Goal: Information Seeking & Learning: Learn about a topic

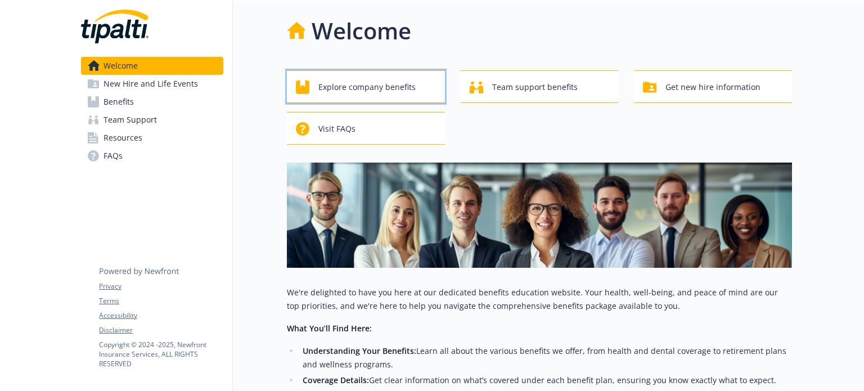
click at [377, 87] on span "Explore company benefits" at bounding box center [366, 86] width 97 height 21
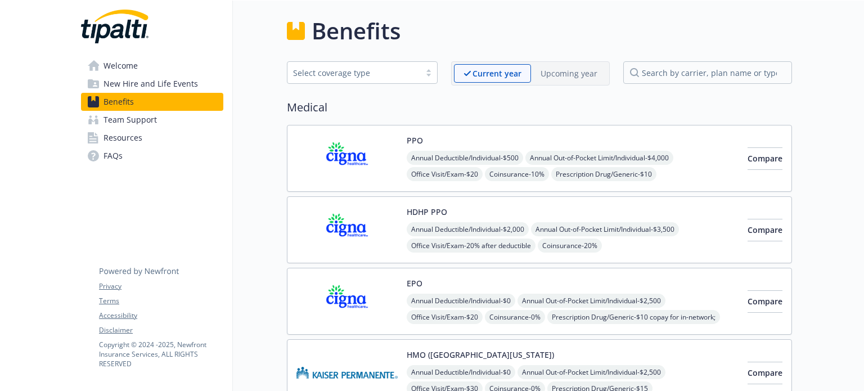
click at [143, 128] on span "Team Support" at bounding box center [129, 120] width 53 height 18
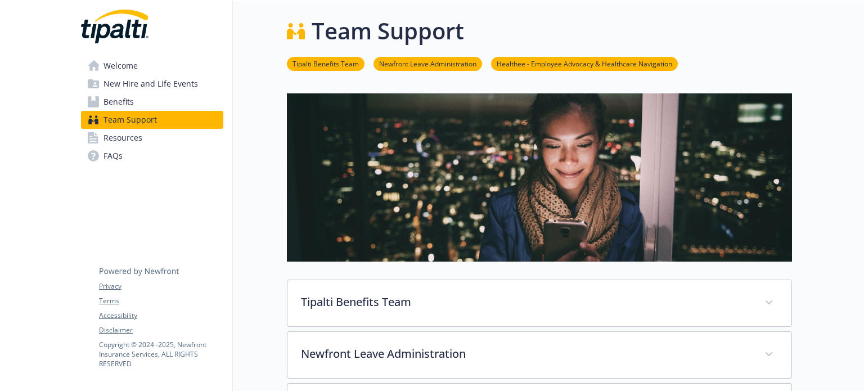
click at [150, 80] on span "New Hire and Life Events" at bounding box center [150, 84] width 94 height 18
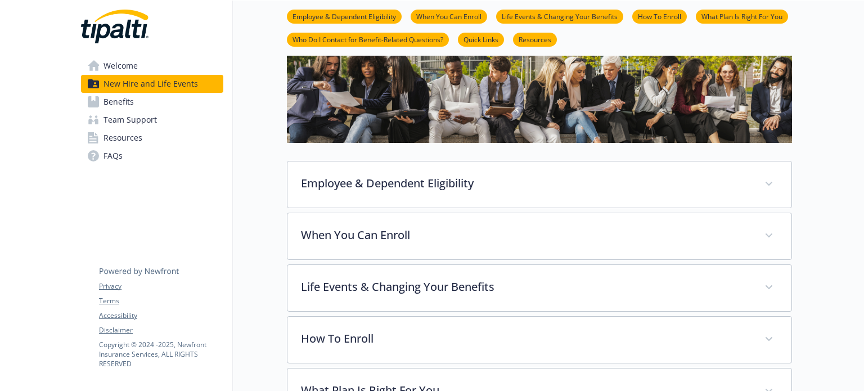
scroll to position [182, 0]
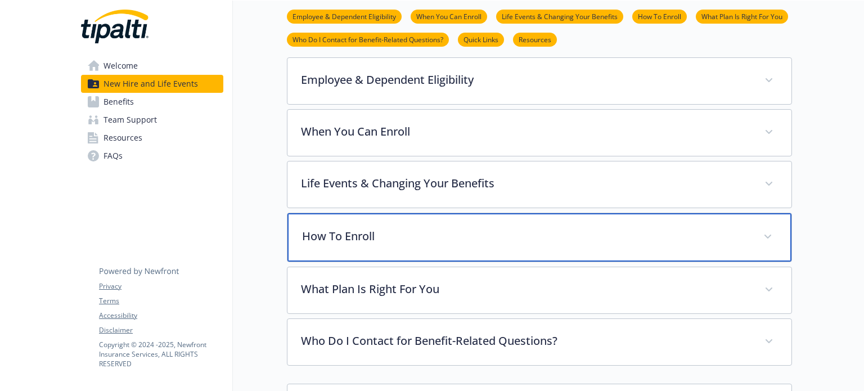
click at [435, 242] on p "How To Enroll" at bounding box center [526, 236] width 448 height 17
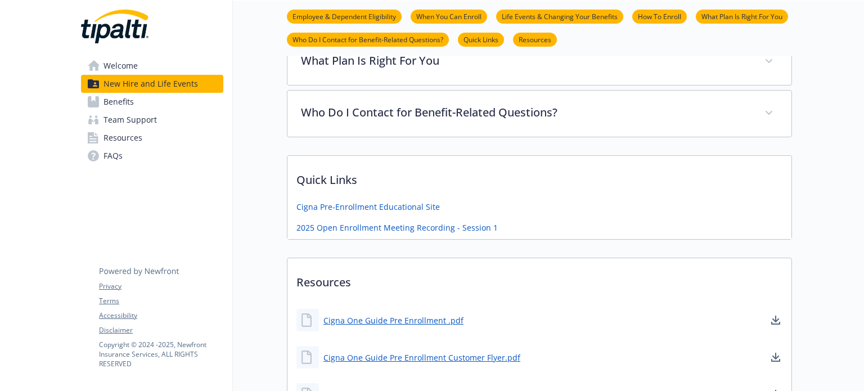
scroll to position [686, 0]
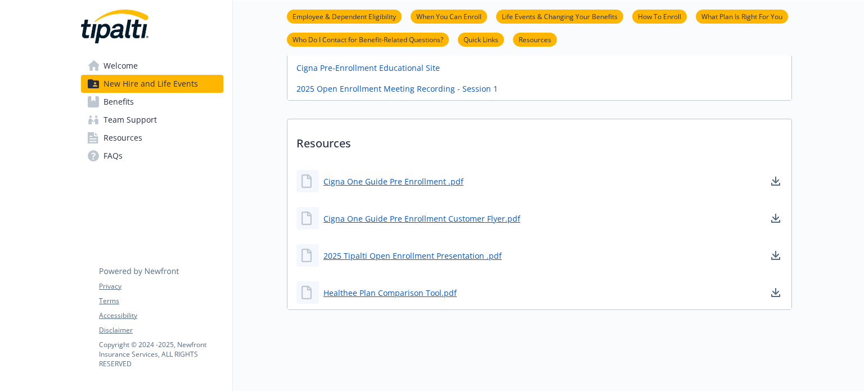
click at [189, 103] on link "Benefits" at bounding box center [152, 102] width 142 height 18
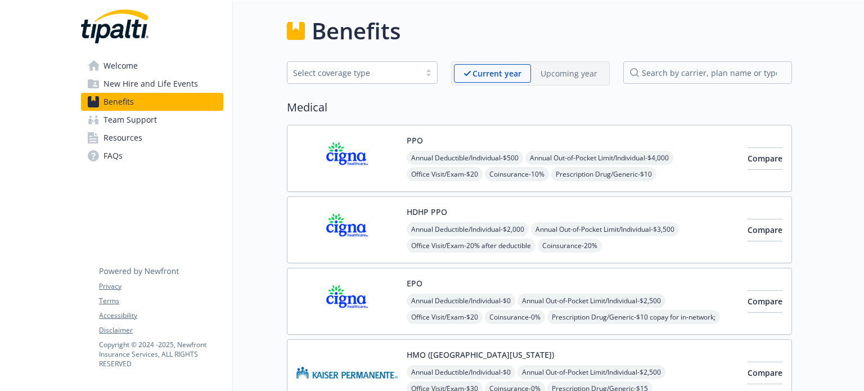
click at [566, 80] on div "Upcoming year" at bounding box center [569, 73] width 76 height 19
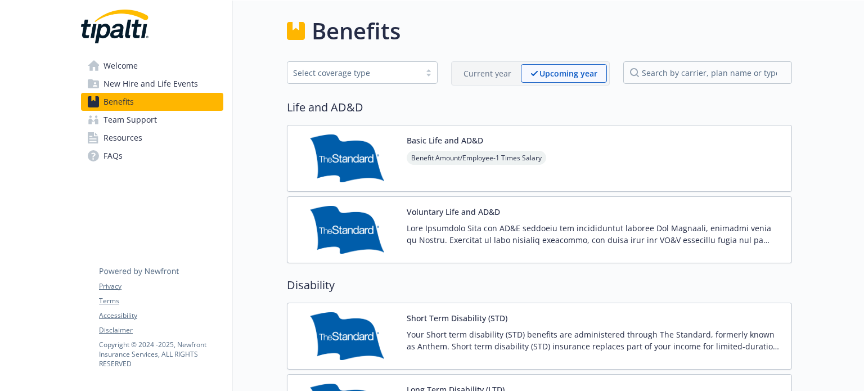
click at [501, 77] on p "Current year" at bounding box center [487, 73] width 48 height 12
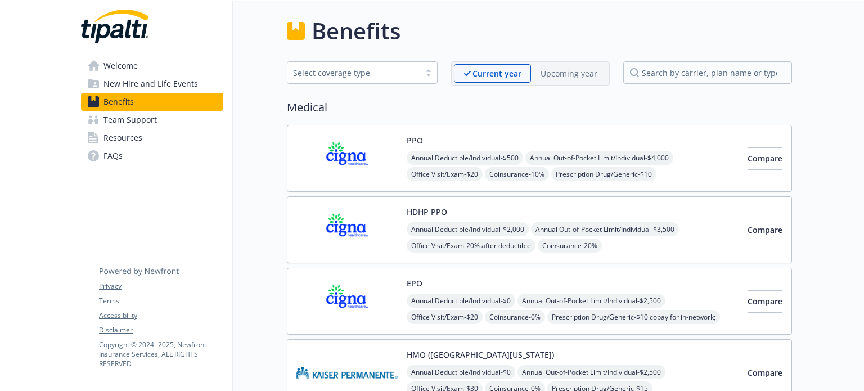
click at [130, 141] on span "Resources" at bounding box center [122, 138] width 39 height 18
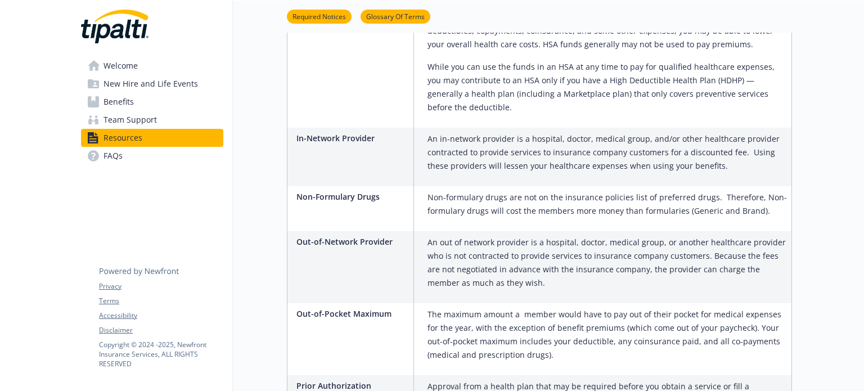
scroll to position [1208, 0]
click at [155, 104] on link "Benefits" at bounding box center [152, 102] width 142 height 18
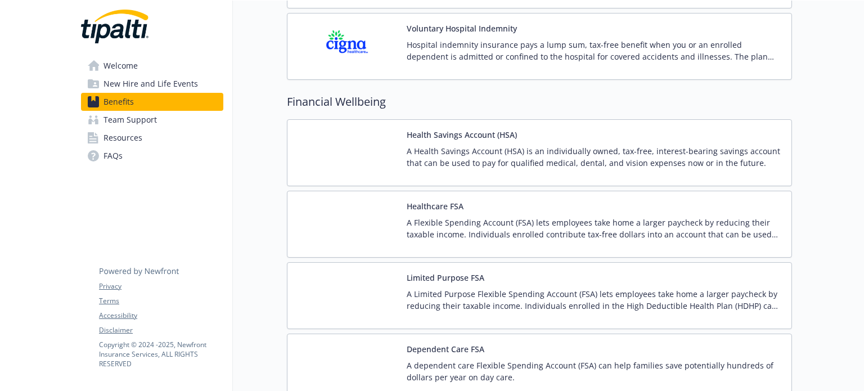
scroll to position [1428, 0]
